Goal: Book appointment/travel/reservation

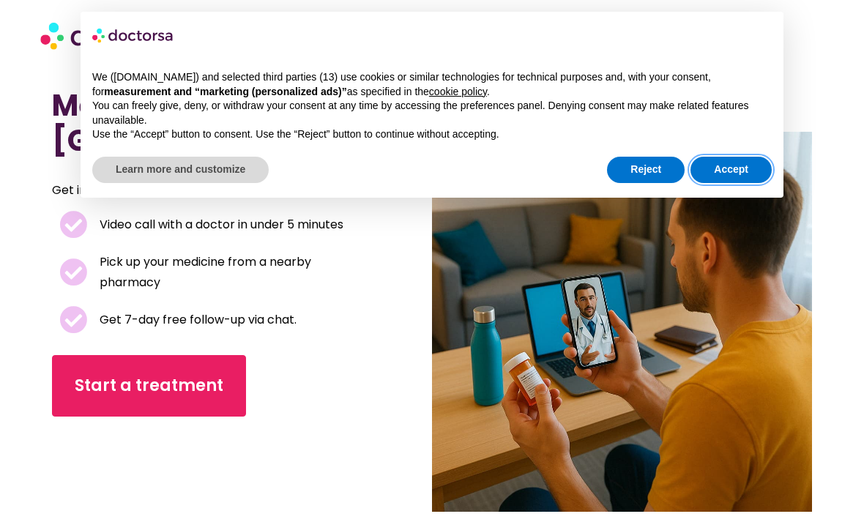
click at [743, 163] on button "Accept" at bounding box center [731, 170] width 81 height 26
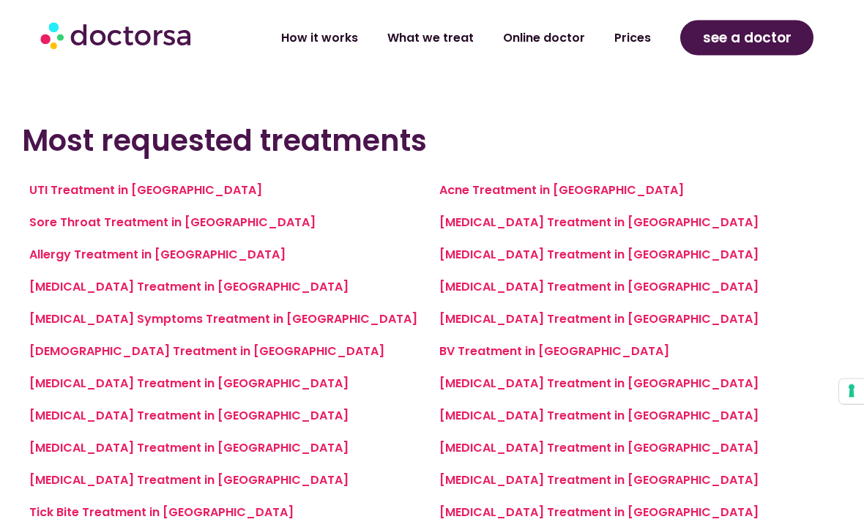
scroll to position [976, 0]
click at [52, 223] on link "Sore Throat Treatment in Salta" at bounding box center [172, 222] width 286 height 17
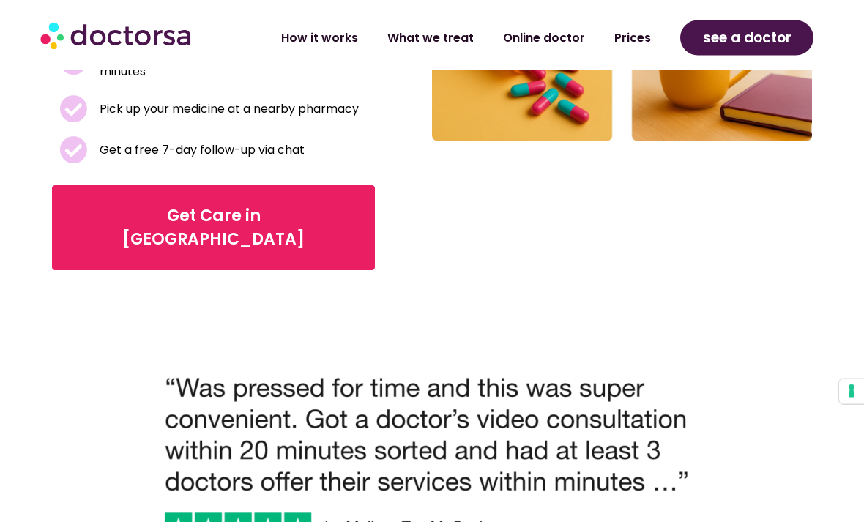
scroll to position [552, 0]
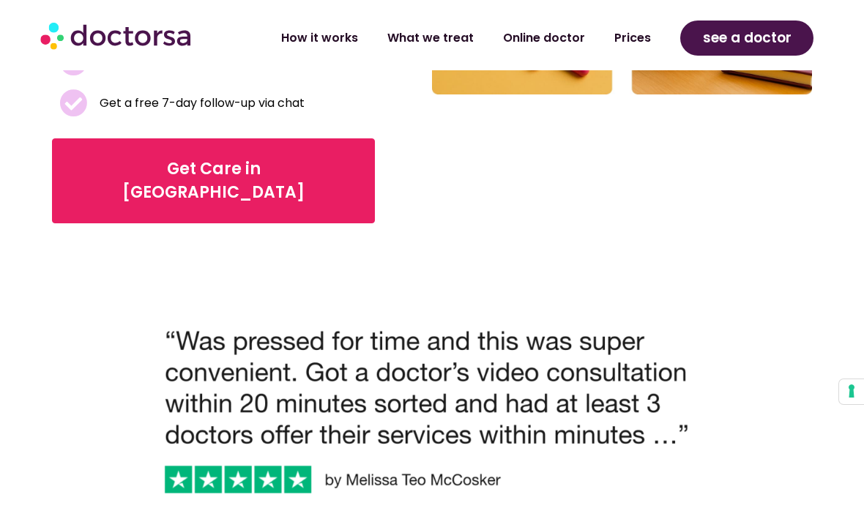
click at [75, 154] on link "Get Care in [GEOGRAPHIC_DATA]" at bounding box center [213, 180] width 323 height 85
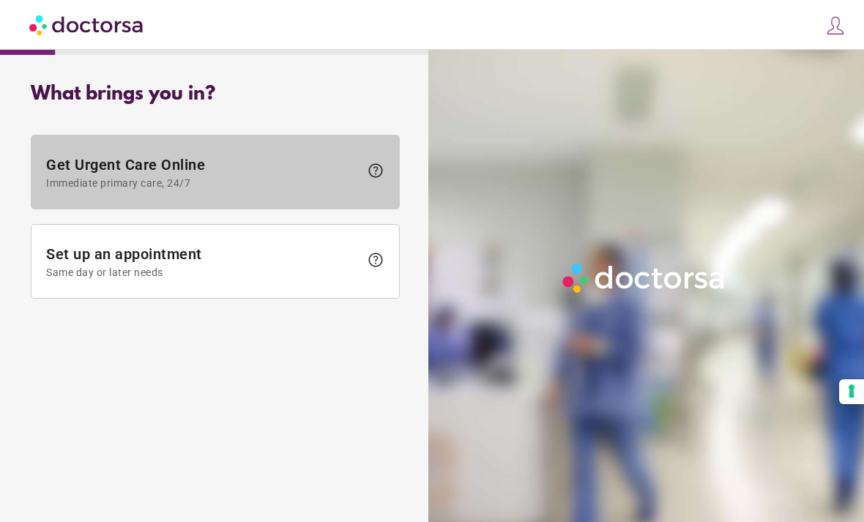
click at [59, 177] on span "Immediate primary care, 24/7" at bounding box center [202, 183] width 313 height 12
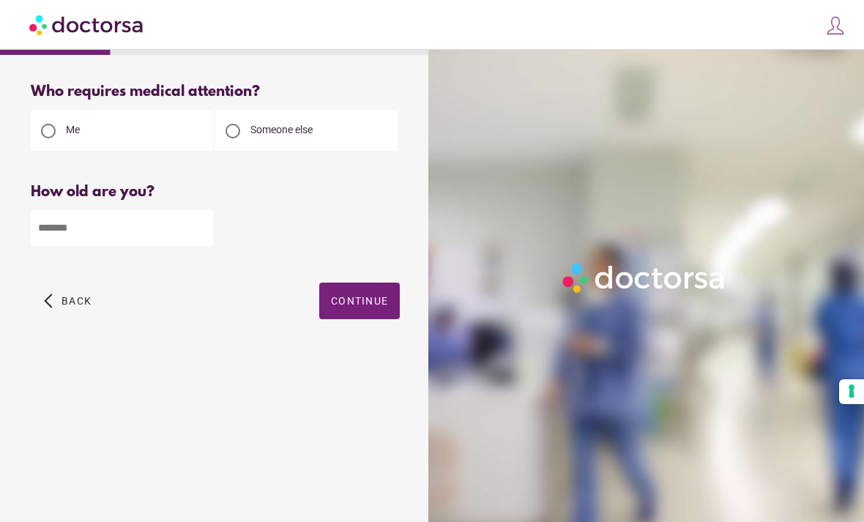
click at [48, 330] on div "arrow_back_ios Back Continue" at bounding box center [215, 312] width 369 height 59
click at [51, 316] on span "button" at bounding box center [67, 301] width 59 height 37
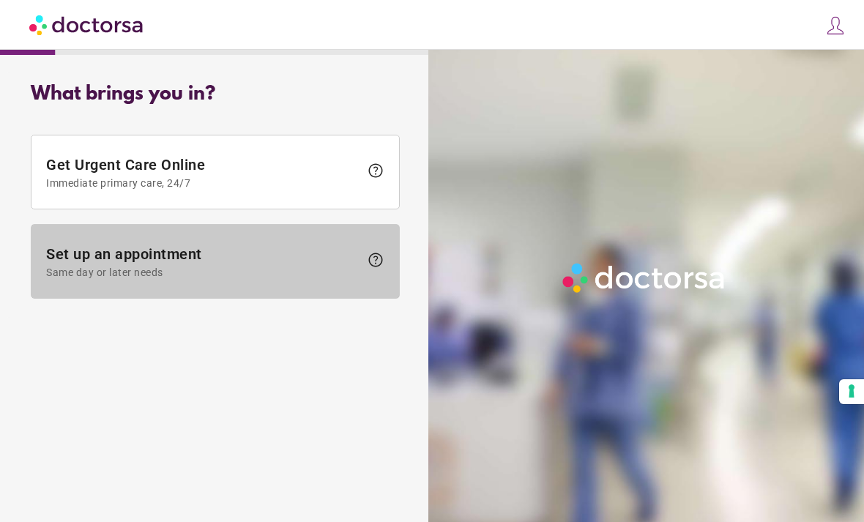
click at [63, 279] on span at bounding box center [215, 261] width 368 height 73
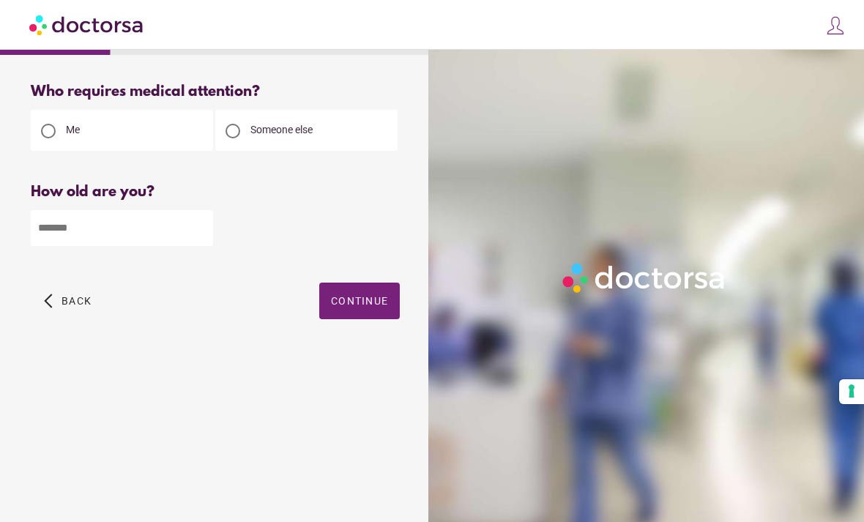
click at [55, 231] on input "number" at bounding box center [122, 228] width 182 height 36
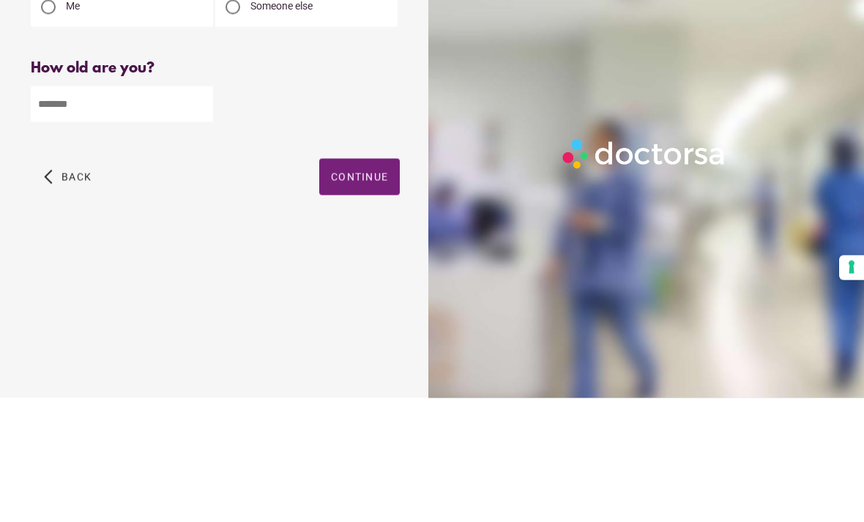
type input "*"
click at [348, 283] on span "button" at bounding box center [359, 301] width 81 height 37
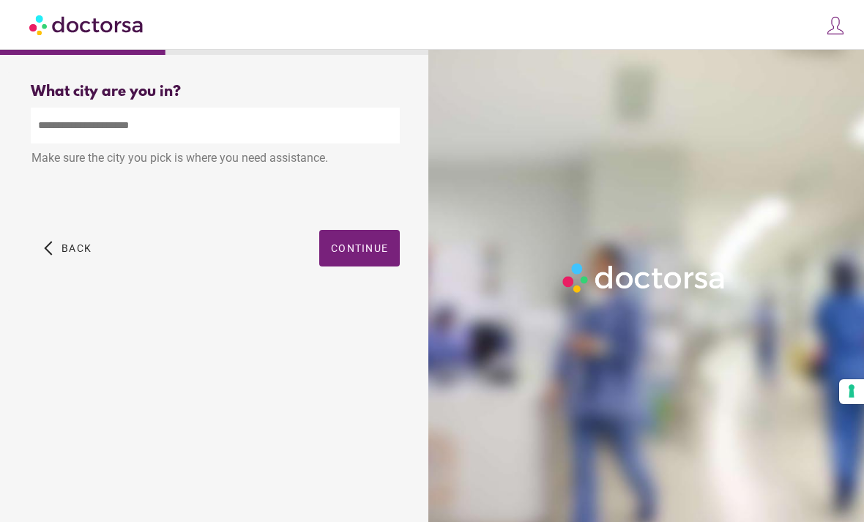
click at [37, 108] on input "text" at bounding box center [215, 126] width 369 height 36
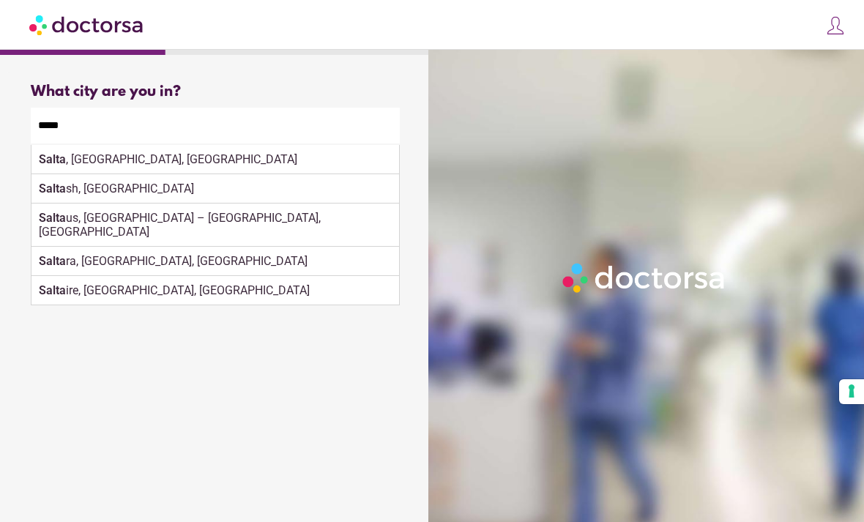
click at [53, 152] on strong "Salta" at bounding box center [52, 159] width 27 height 14
type input "**********"
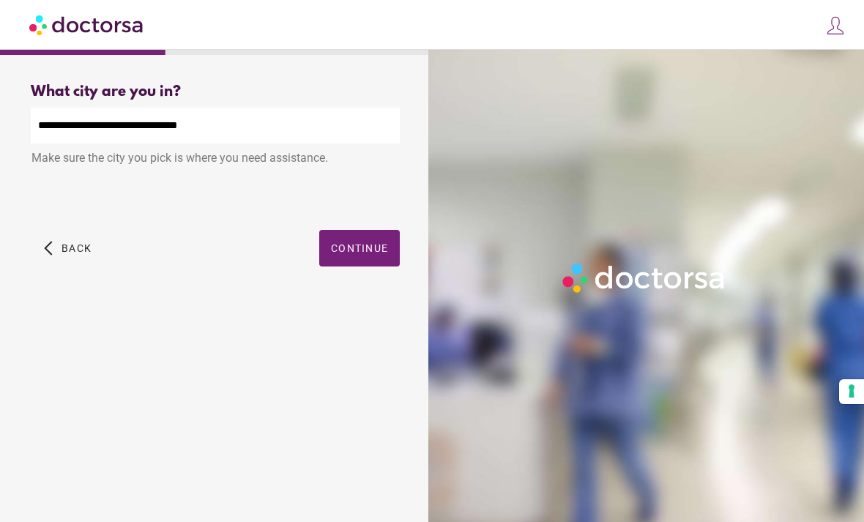
click at [354, 230] on span "button" at bounding box center [359, 248] width 81 height 37
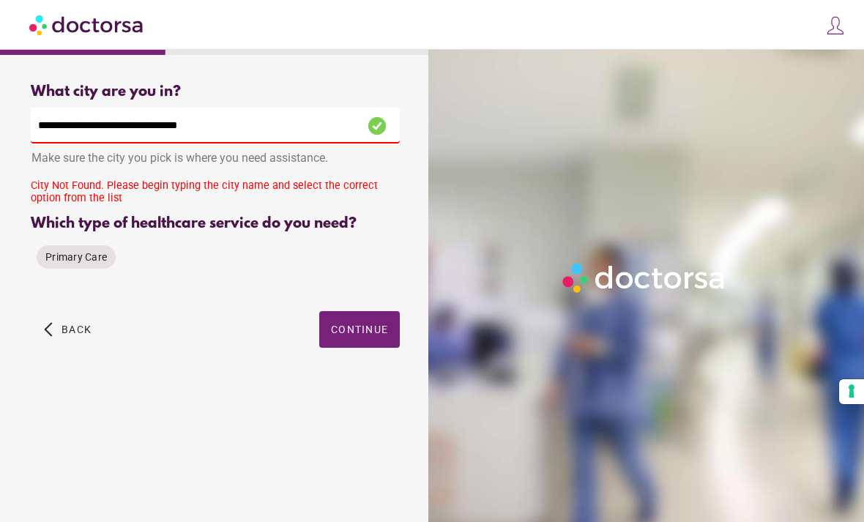
click at [51, 251] on span "Primary Care" at bounding box center [76, 257] width 62 height 12
click at [354, 311] on span "button" at bounding box center [359, 329] width 81 height 37
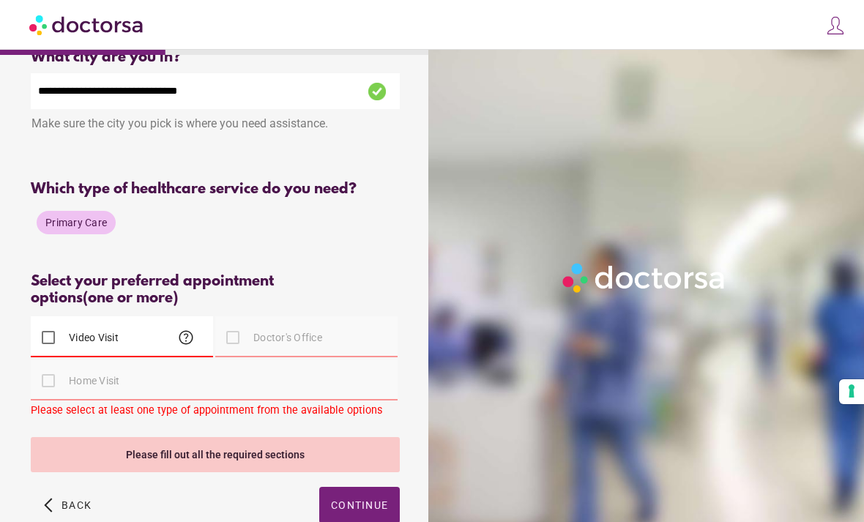
scroll to position [27, 0]
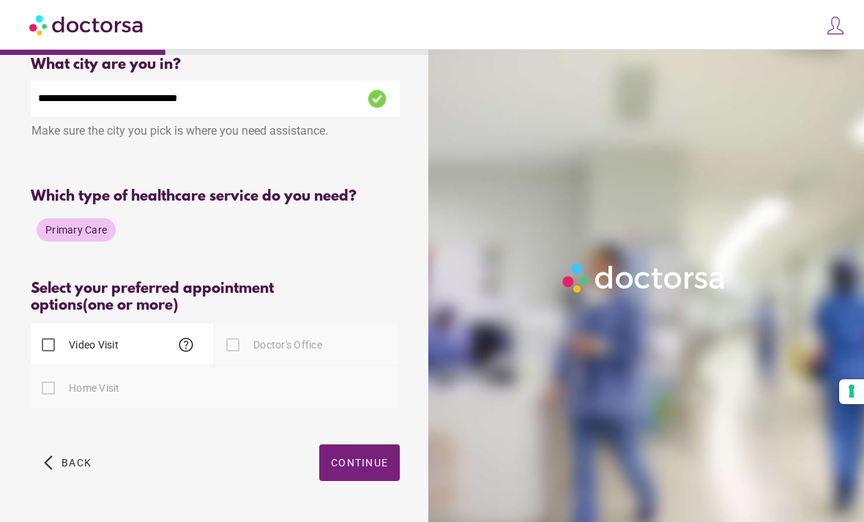
click at [356, 467] on span "Continue" at bounding box center [359, 463] width 57 height 12
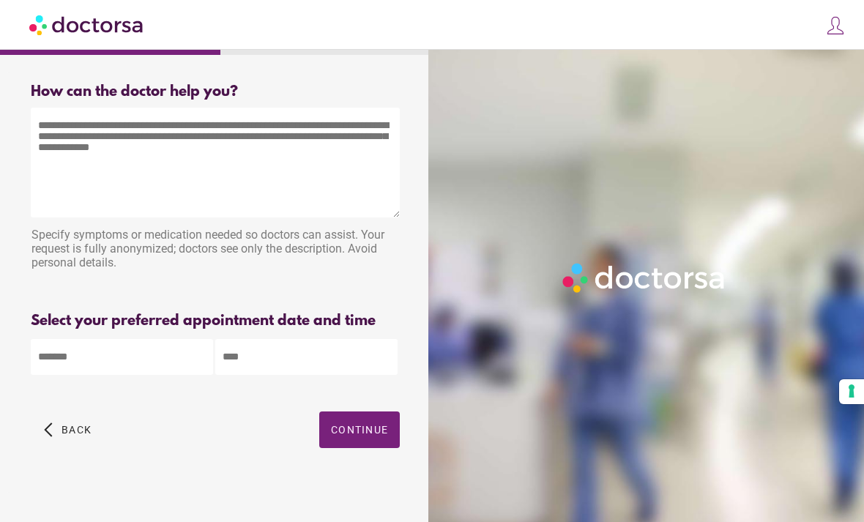
click at [62, 366] on body "**********" at bounding box center [432, 265] width 864 height 530
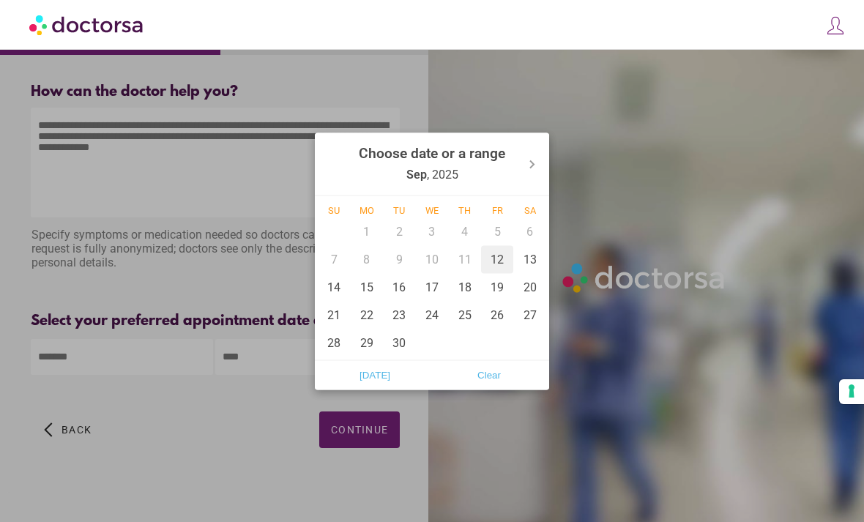
click at [497, 273] on div "12" at bounding box center [497, 259] width 33 height 28
type input "******"
click at [368, 467] on div at bounding box center [432, 261] width 864 height 522
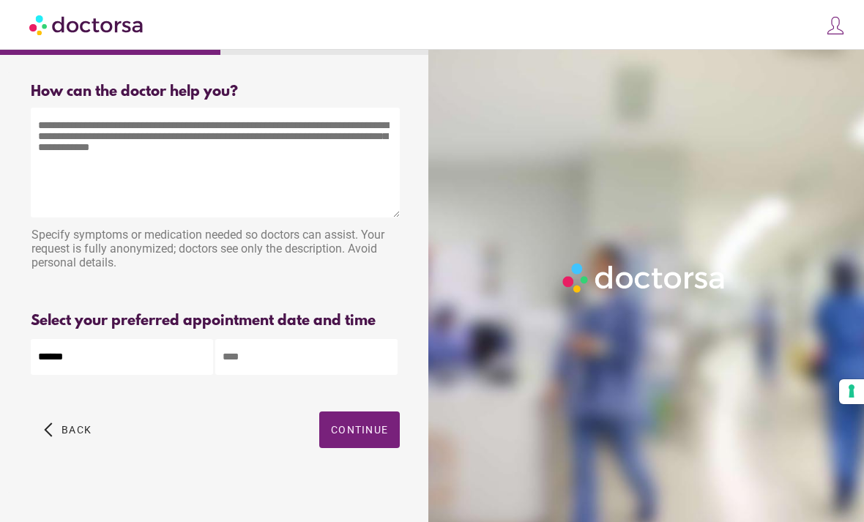
click at [364, 436] on span "Continue" at bounding box center [359, 430] width 57 height 12
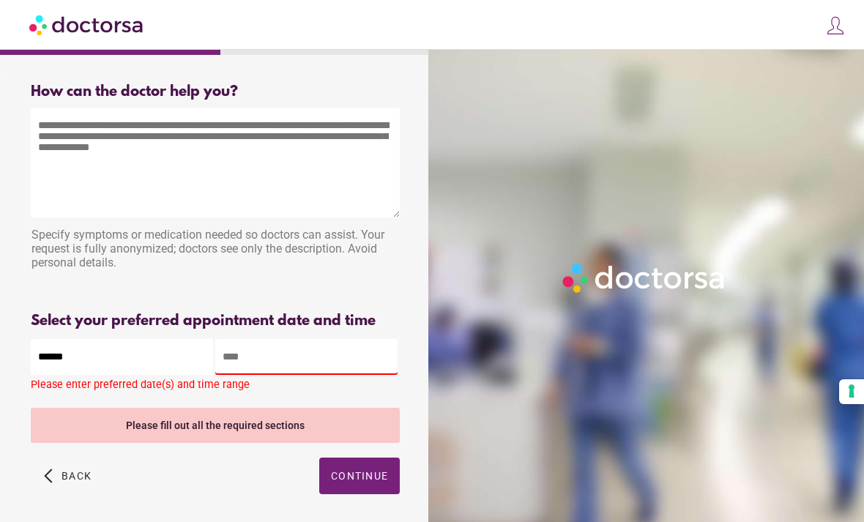
click at [77, 168] on textarea at bounding box center [215, 163] width 369 height 110
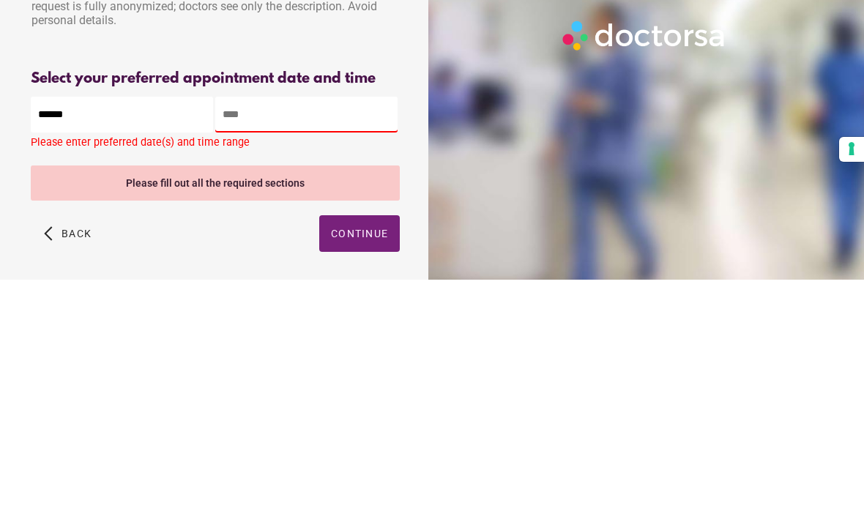
type textarea "***"
click at [347, 215] on div "How can the doctor help you? How can the doctor help the patient? *** Specify s…" at bounding box center [215, 305] width 416 height 467
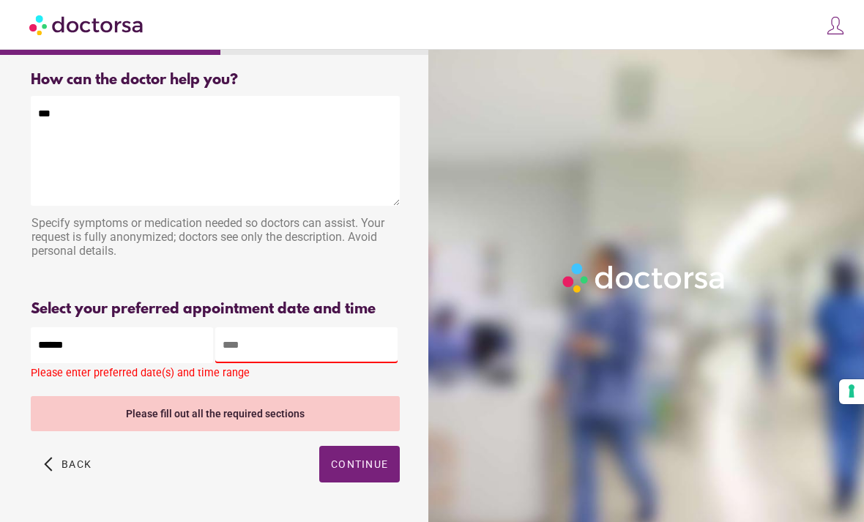
click at [313, 348] on input "text" at bounding box center [306, 345] width 182 height 36
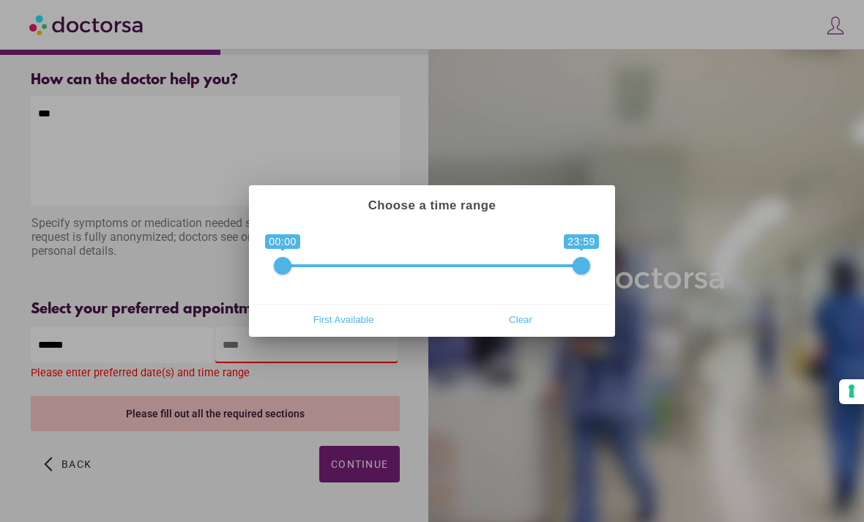
click at [537, 330] on span "Clear" at bounding box center [520, 319] width 168 height 22
click at [353, 330] on span "First Available" at bounding box center [343, 319] width 168 height 22
type input "**********"
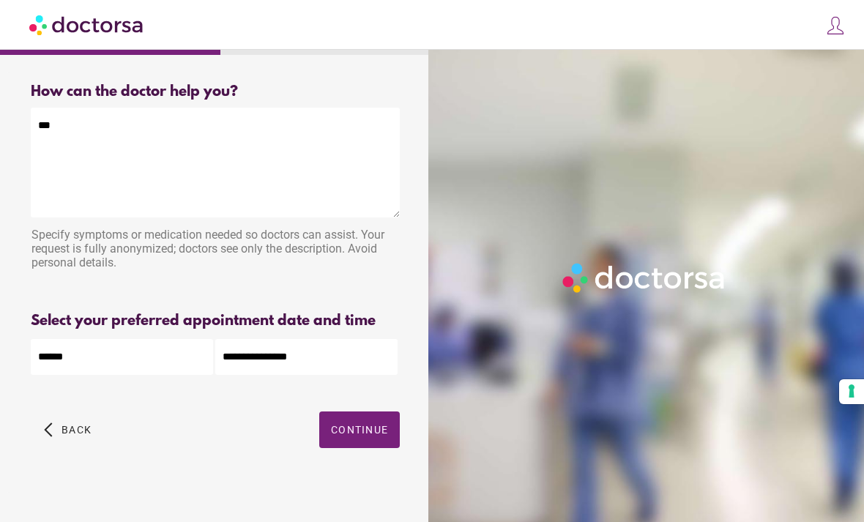
click at [343, 434] on span "Continue" at bounding box center [359, 430] width 57 height 12
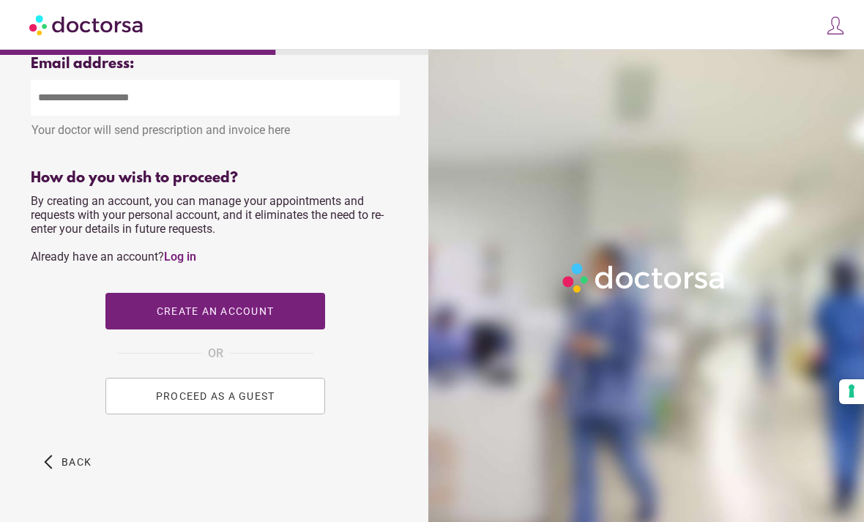
scroll to position [567, 0]
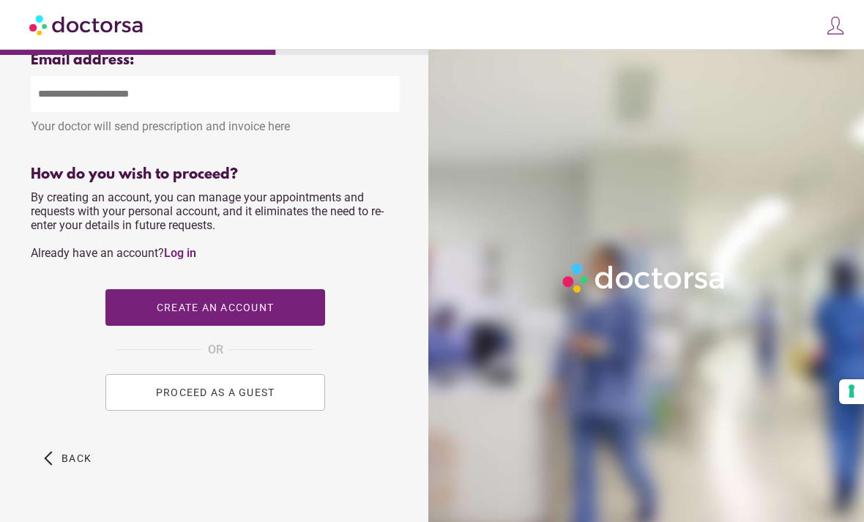
click at [143, 407] on button "PROCEED AS A GUEST" at bounding box center [215, 392] width 220 height 37
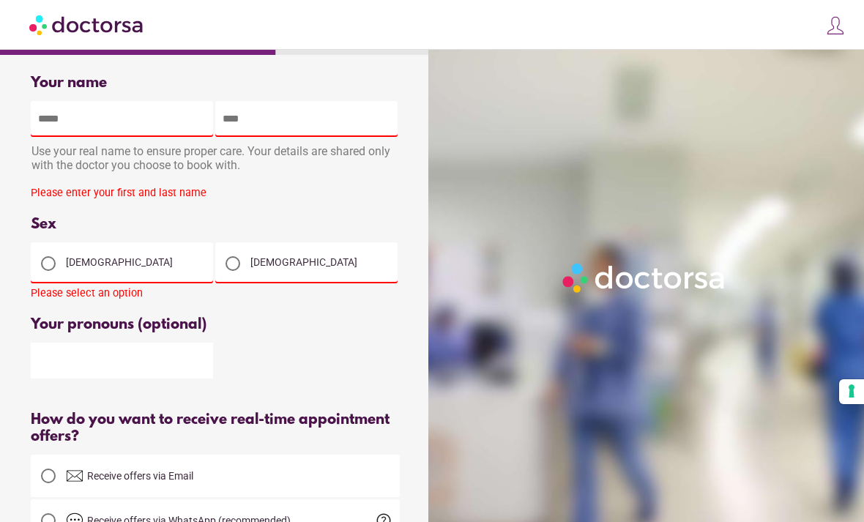
scroll to position [0, 0]
